Goal: Find specific page/section: Find specific page/section

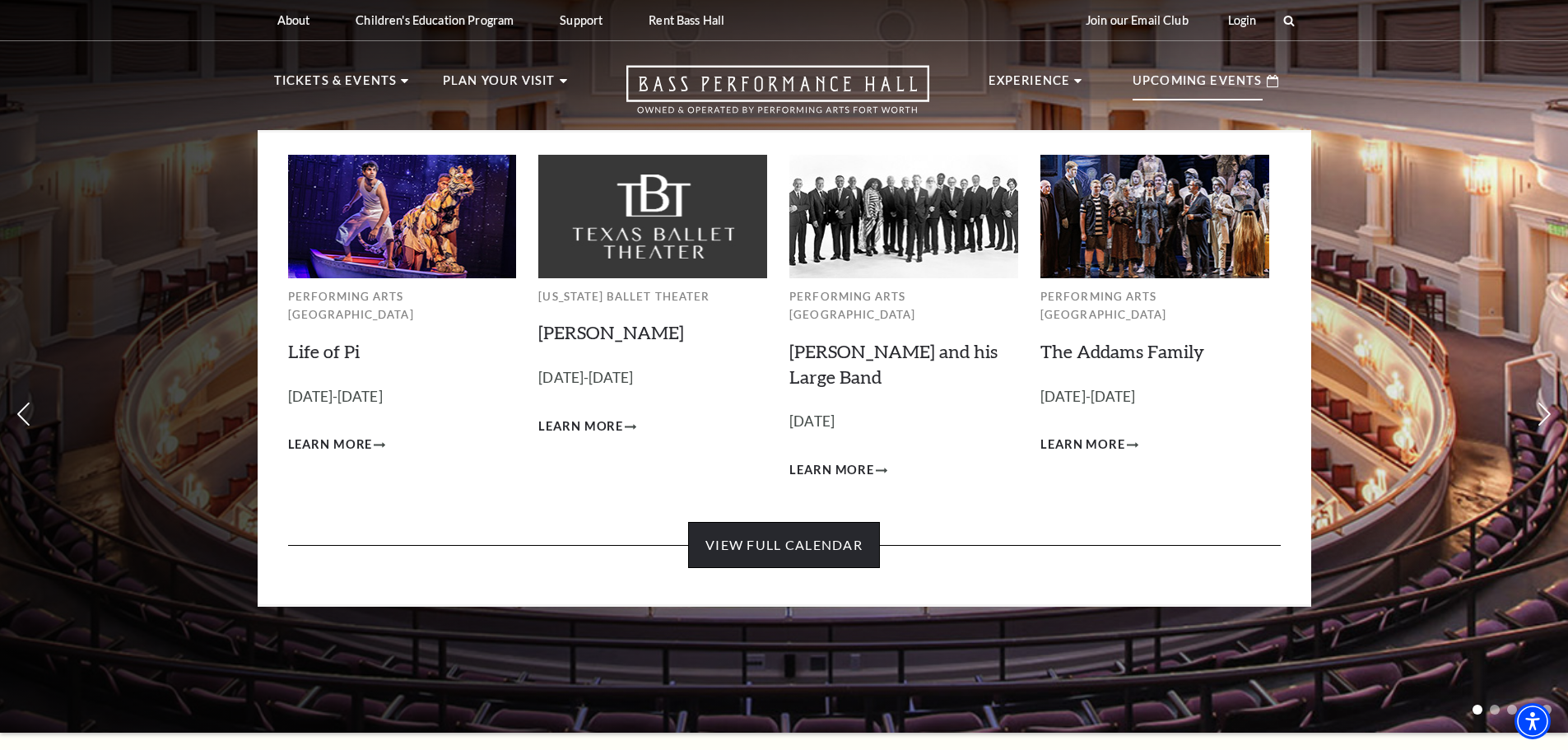
click at [824, 522] on link "View Full Calendar" at bounding box center [784, 544] width 192 height 46
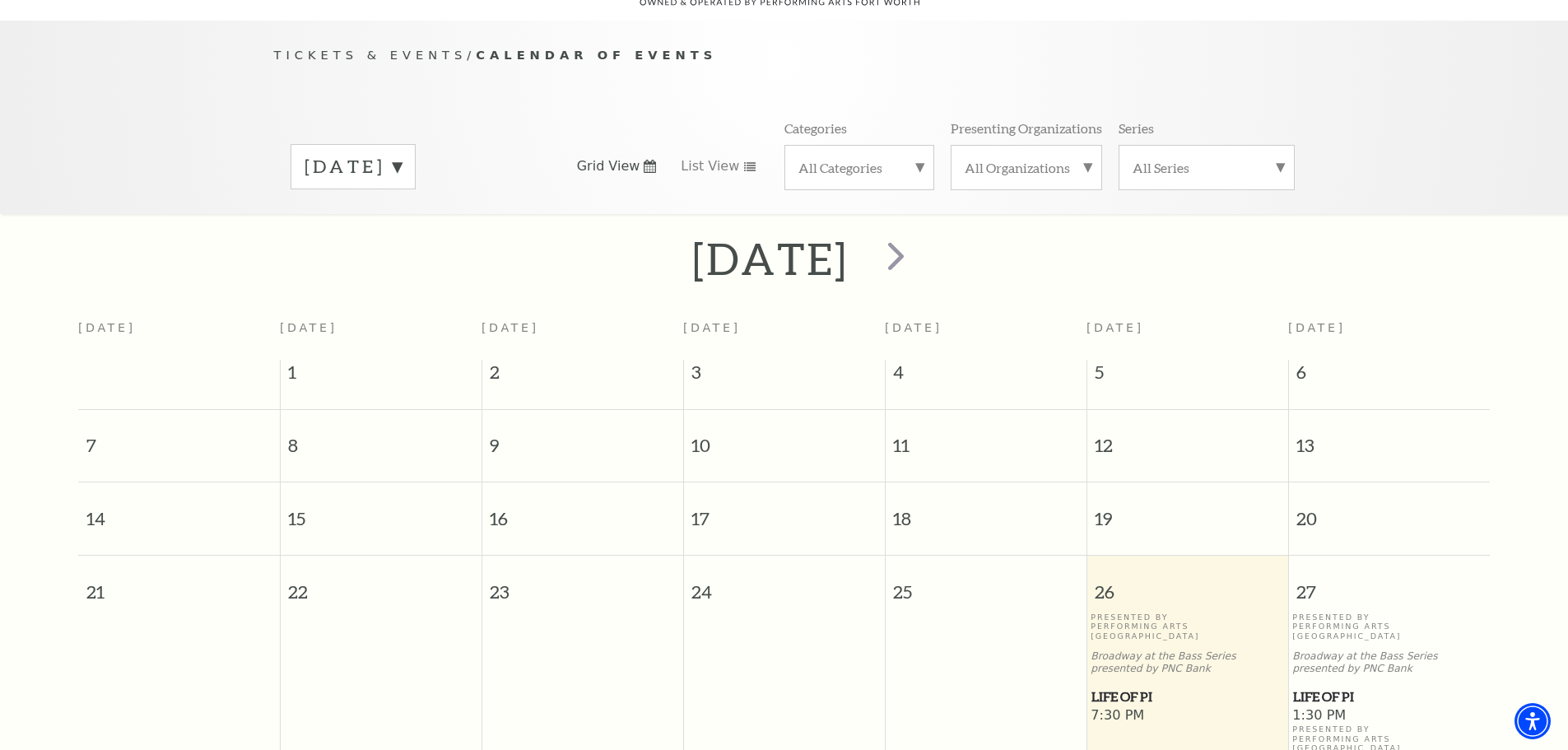
scroll to position [64, 0]
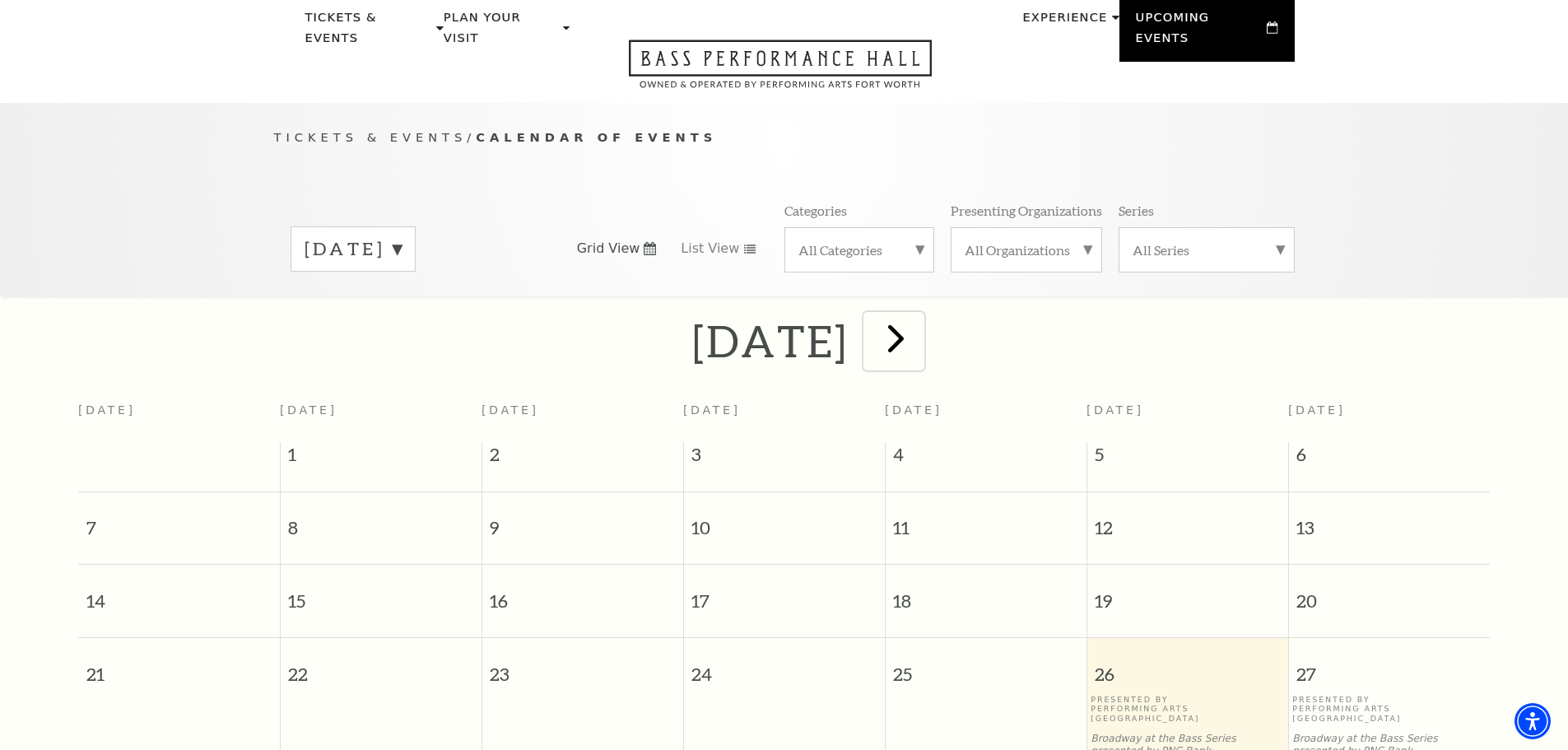
click at [919, 314] on span "next" at bounding box center [896, 338] width 47 height 47
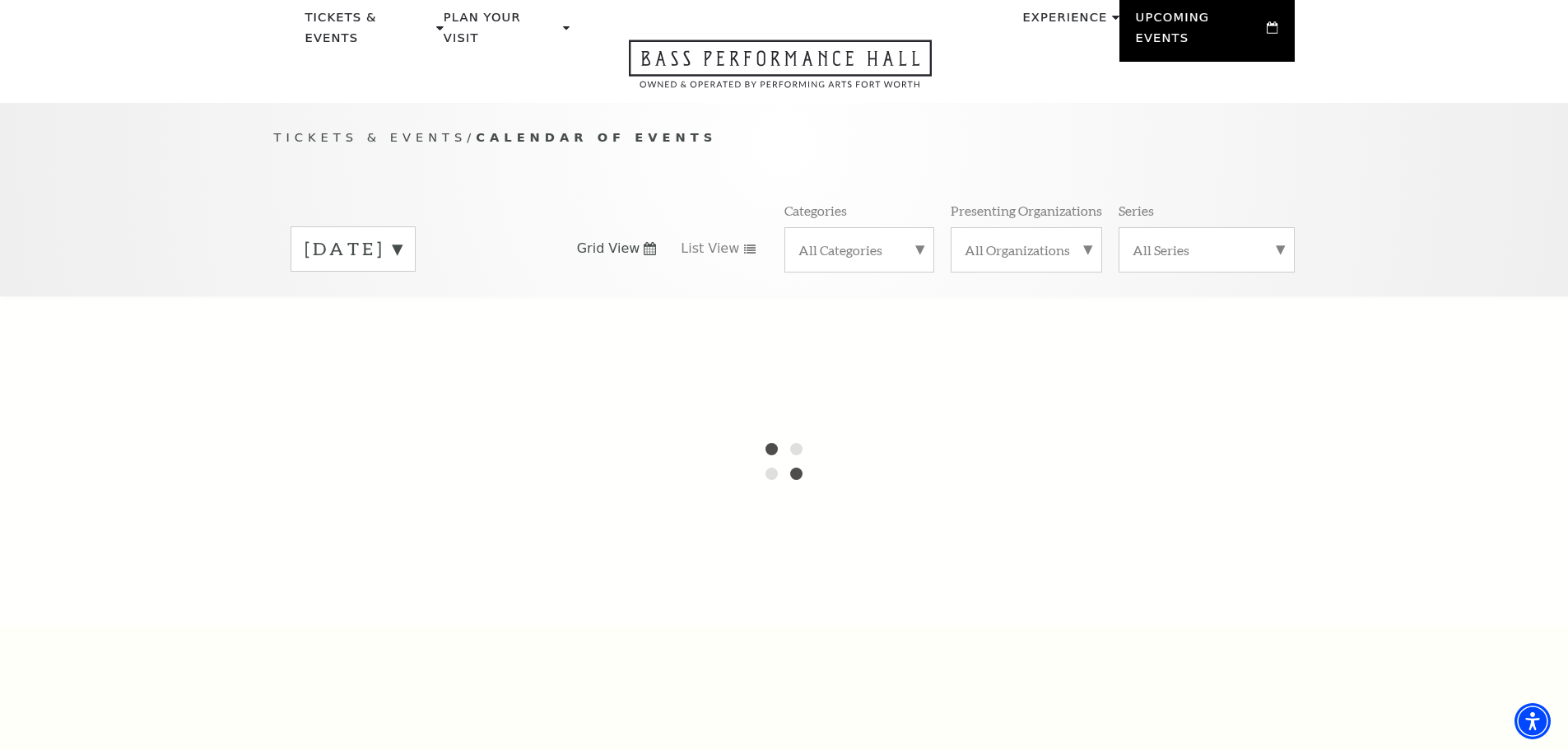
scroll to position [145, 0]
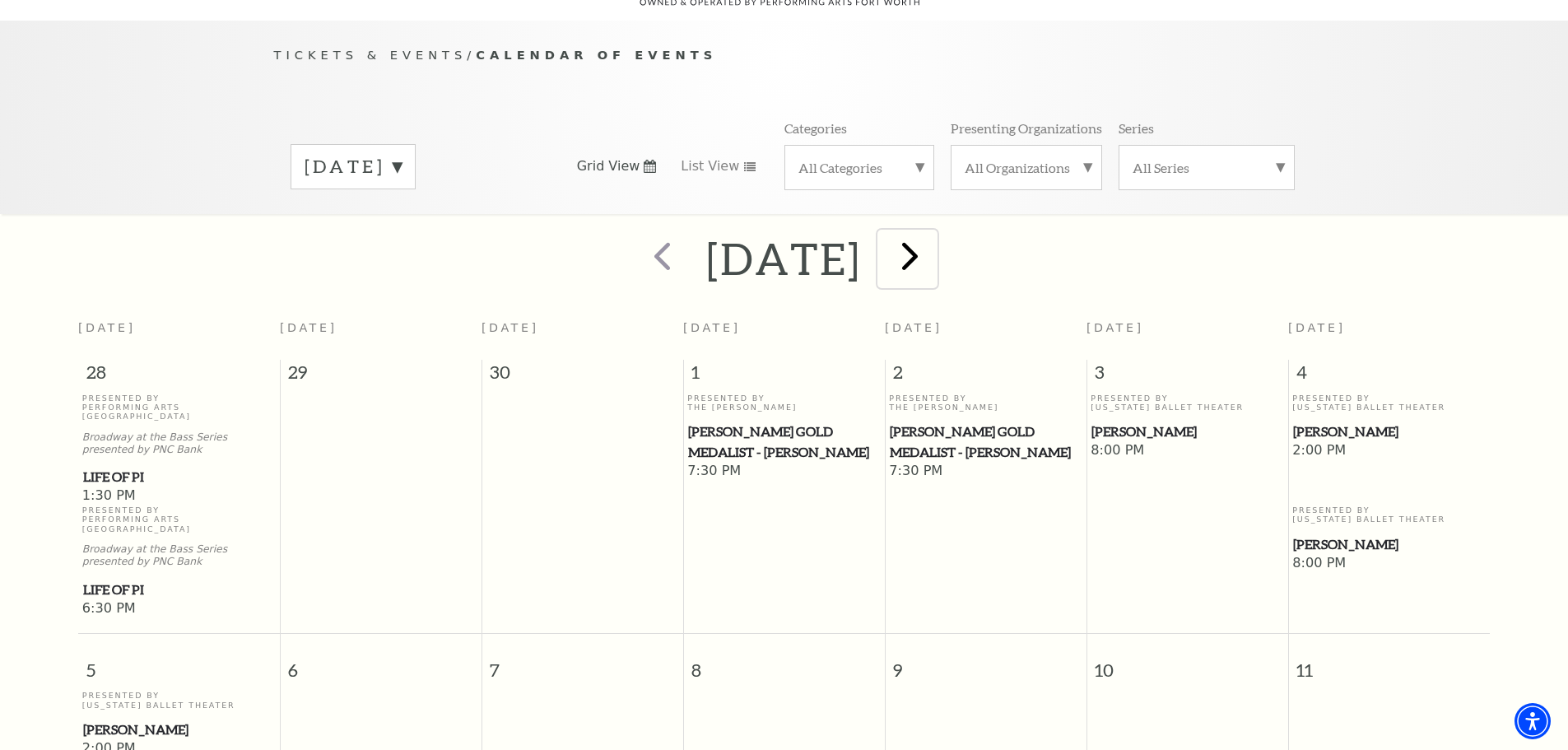
click at [933, 235] on span "next" at bounding box center [910, 256] width 47 height 47
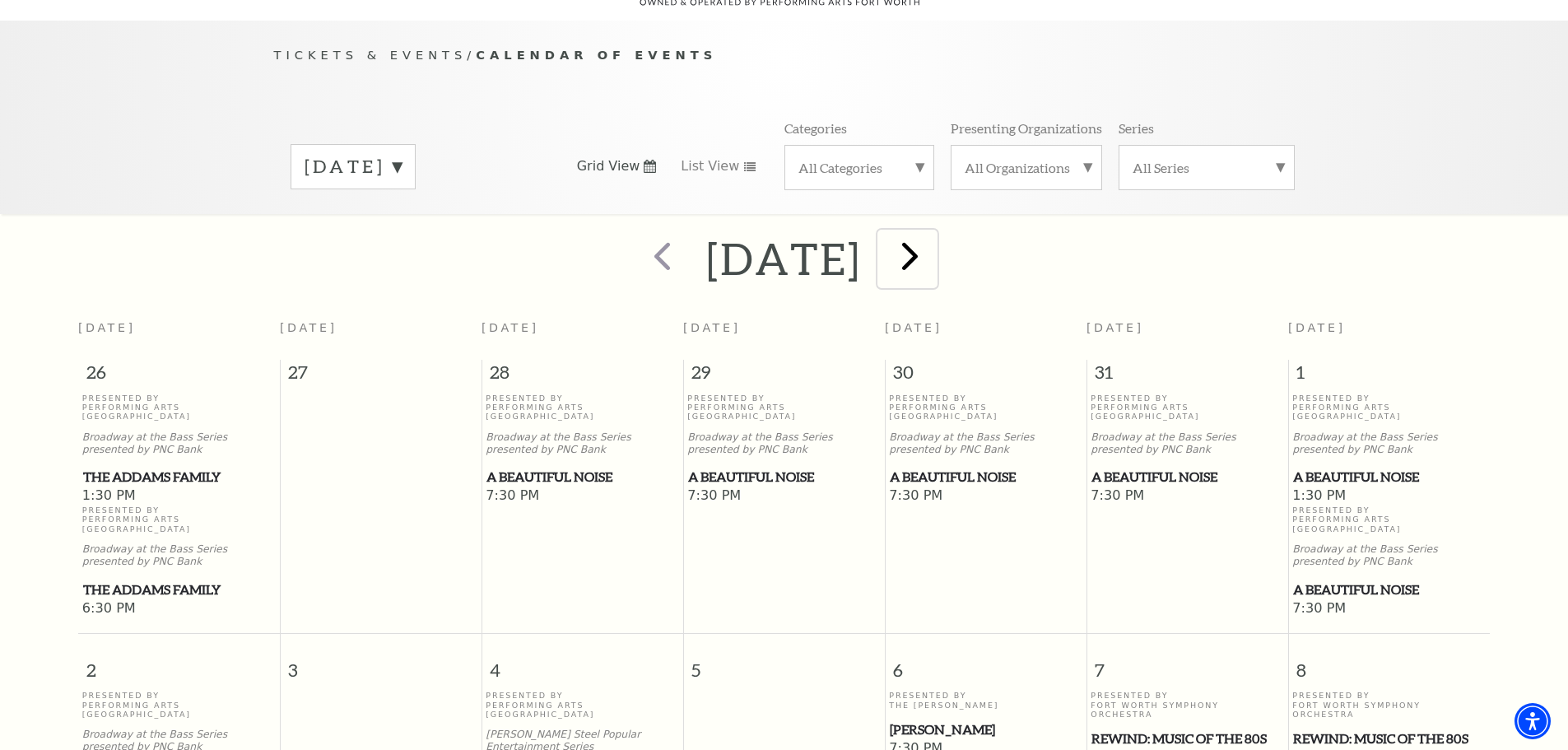
click at [933, 239] on span "next" at bounding box center [910, 256] width 47 height 47
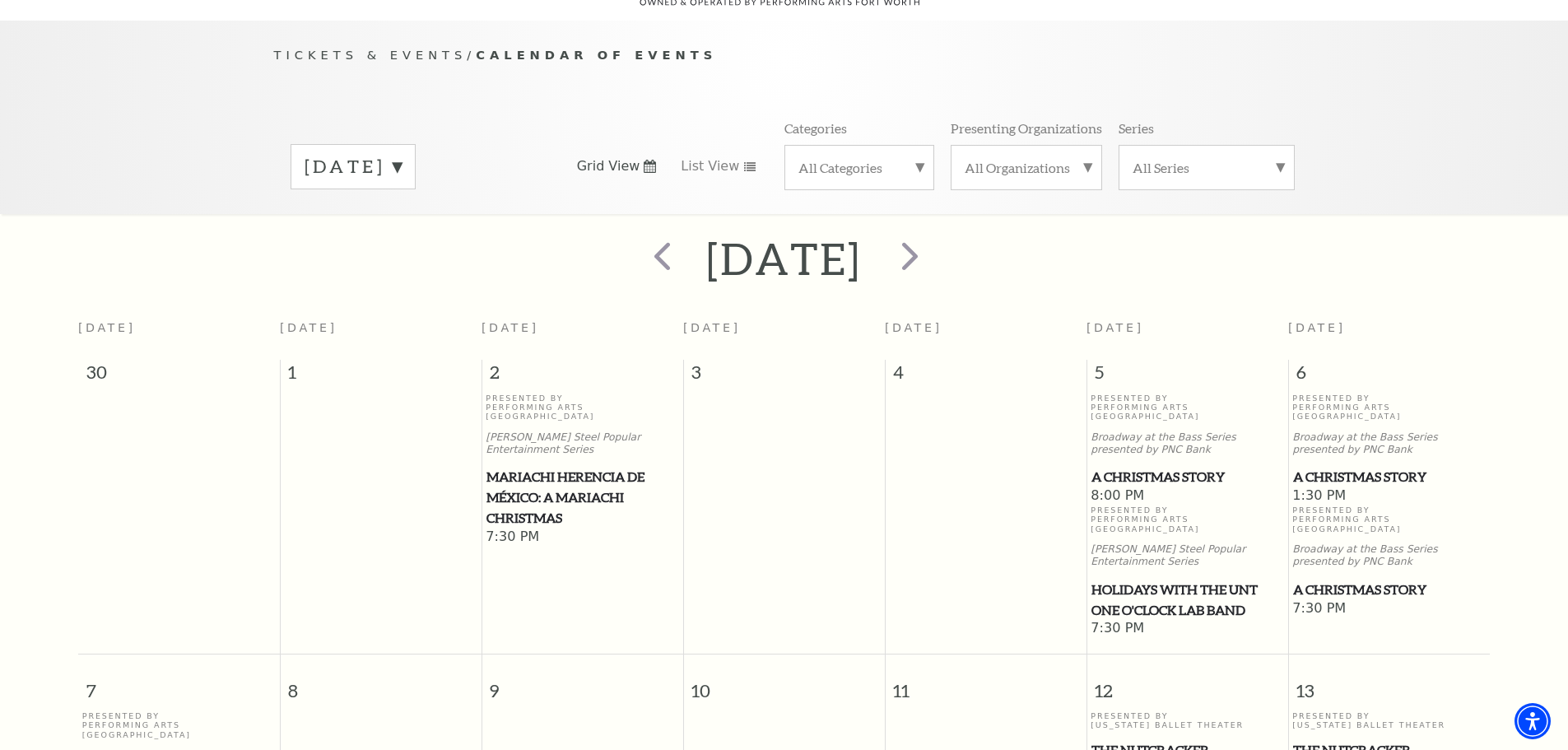
scroll to position [228, 0]
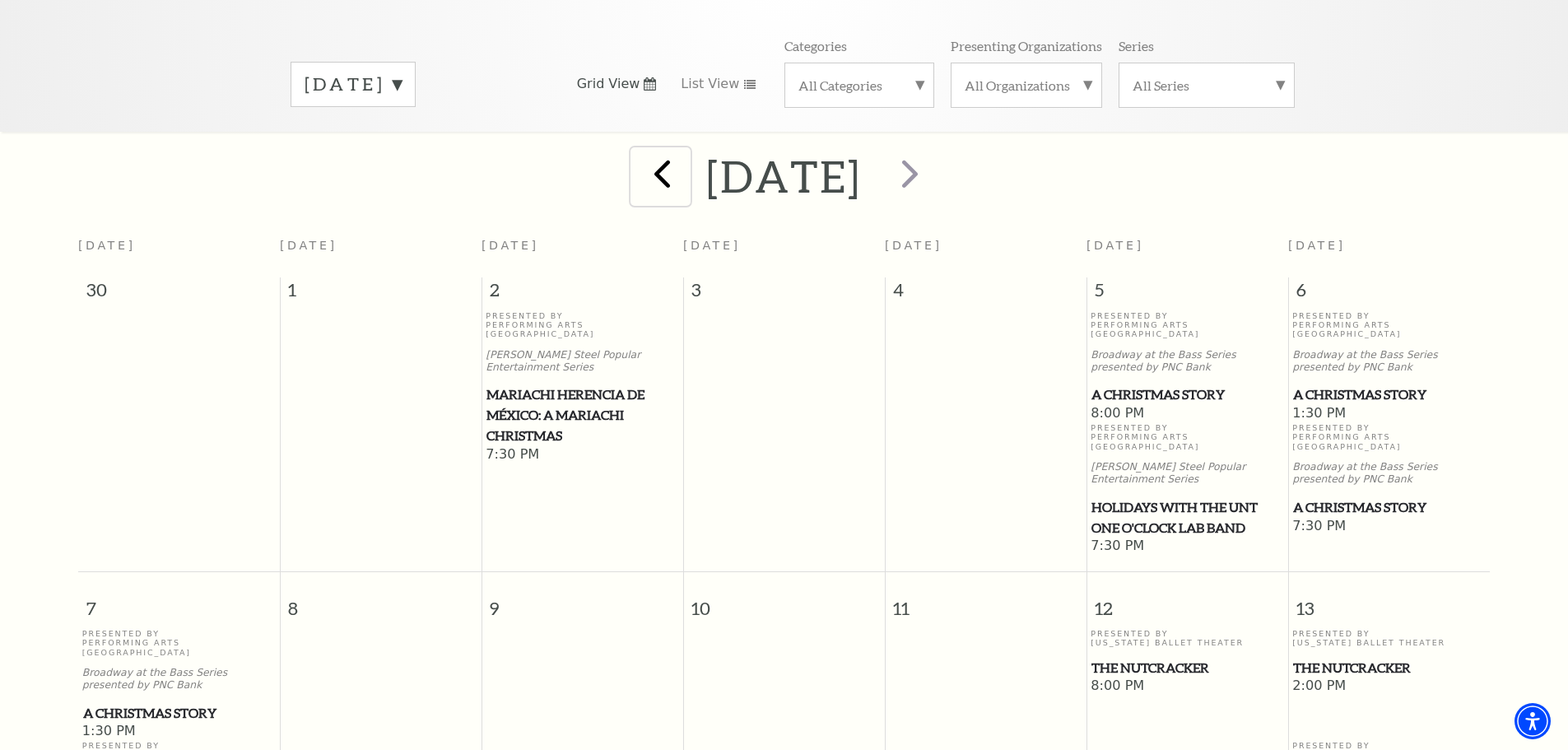
click at [639, 150] on span "prev" at bounding box center [663, 173] width 47 height 47
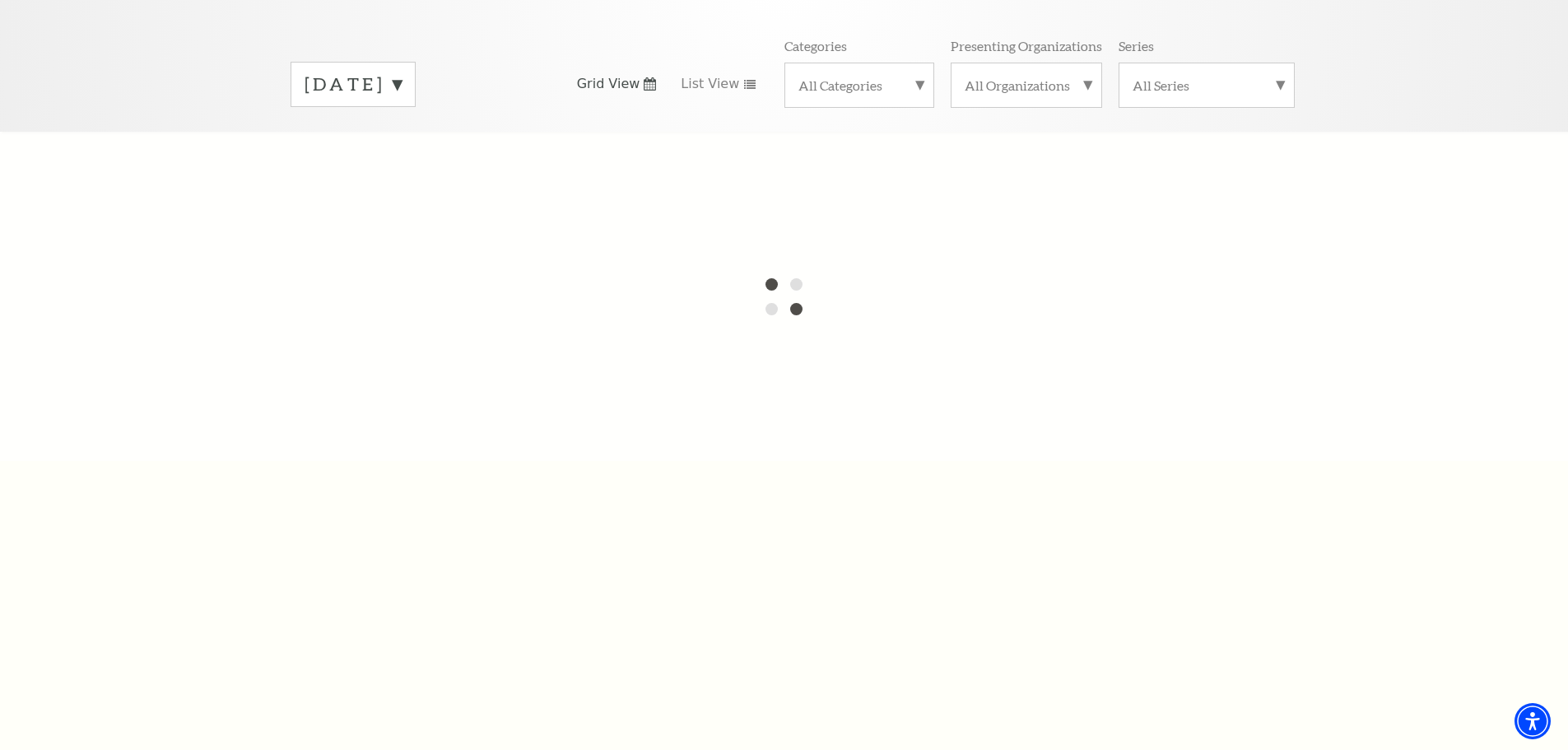
scroll to position [145, 0]
